Goal: Task Accomplishment & Management: Use online tool/utility

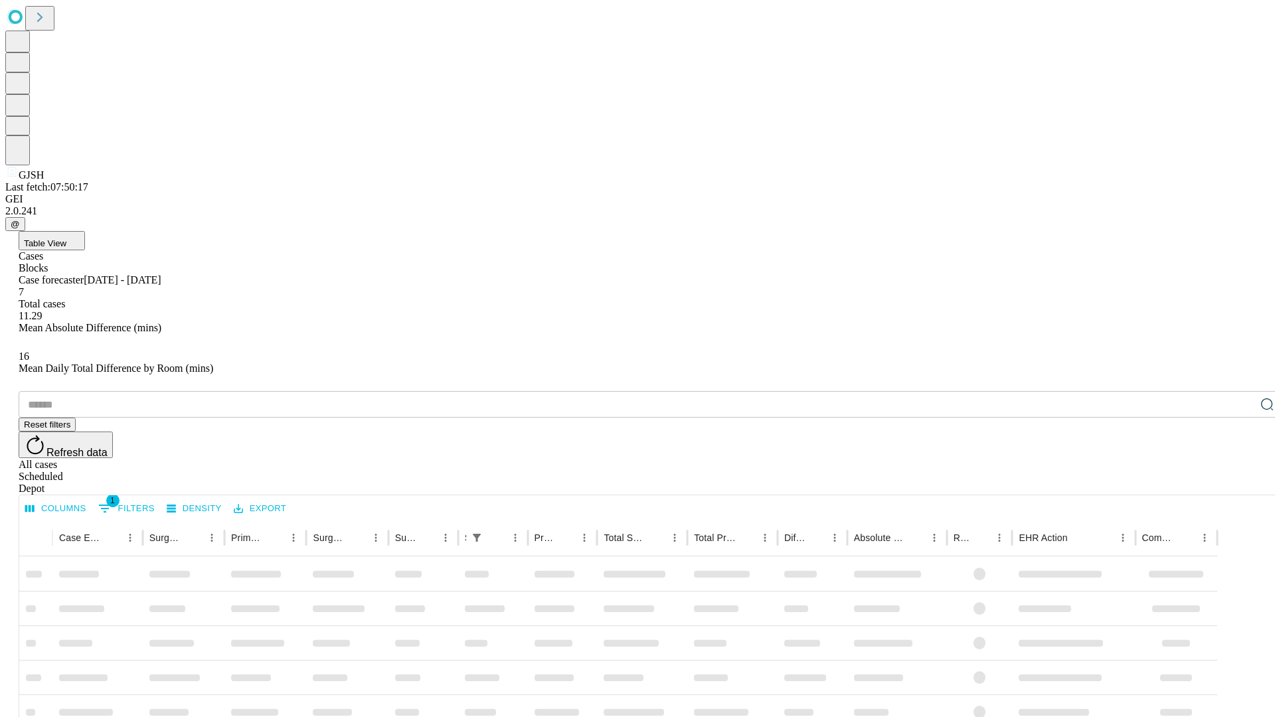
click at [1240, 483] on div "Depot" at bounding box center [651, 489] width 1264 height 12
